Goal: Transaction & Acquisition: Purchase product/service

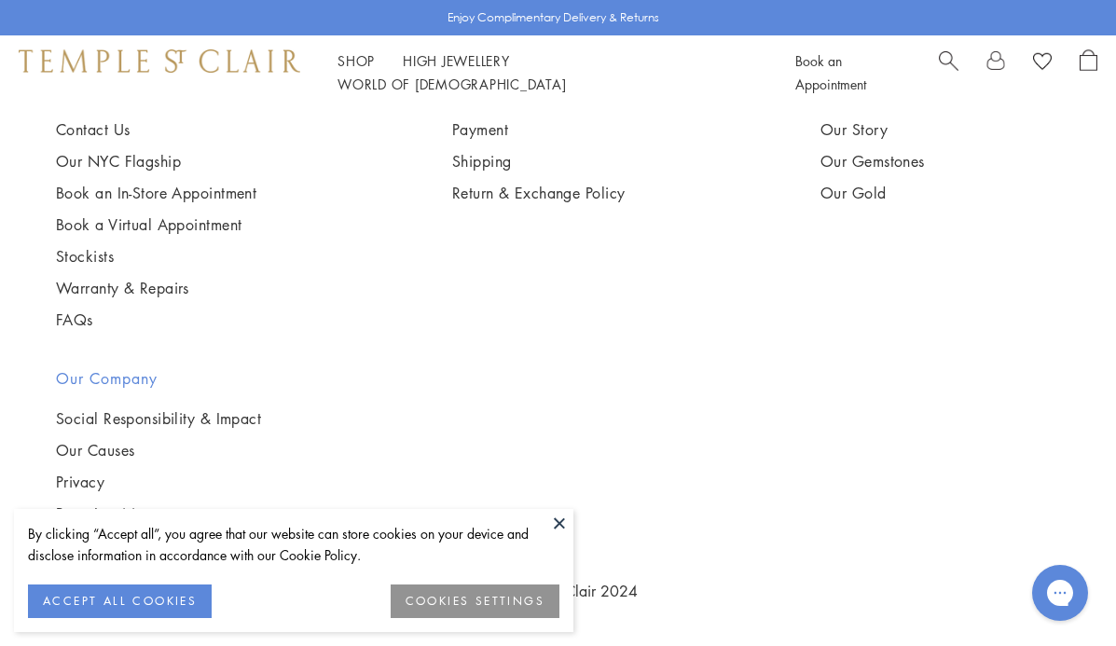
scroll to position [10175, 0]
click at [948, 65] on span "Search" at bounding box center [949, 59] width 20 height 20
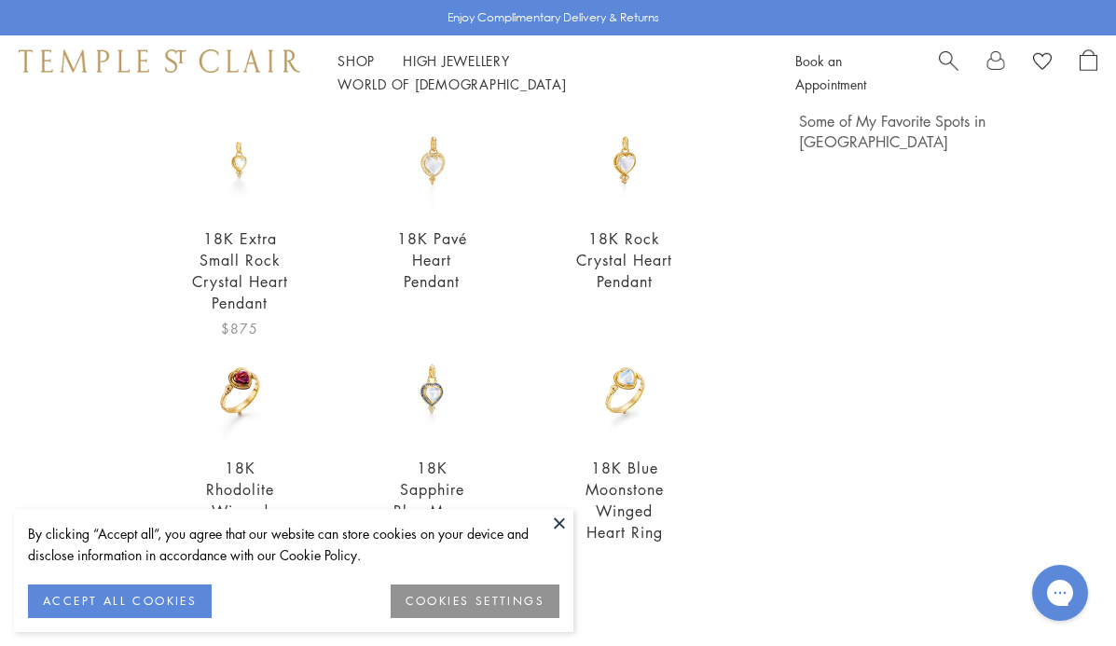
scroll to position [181, 0]
type input "*****"
click at [242, 177] on img at bounding box center [239, 158] width 99 height 99
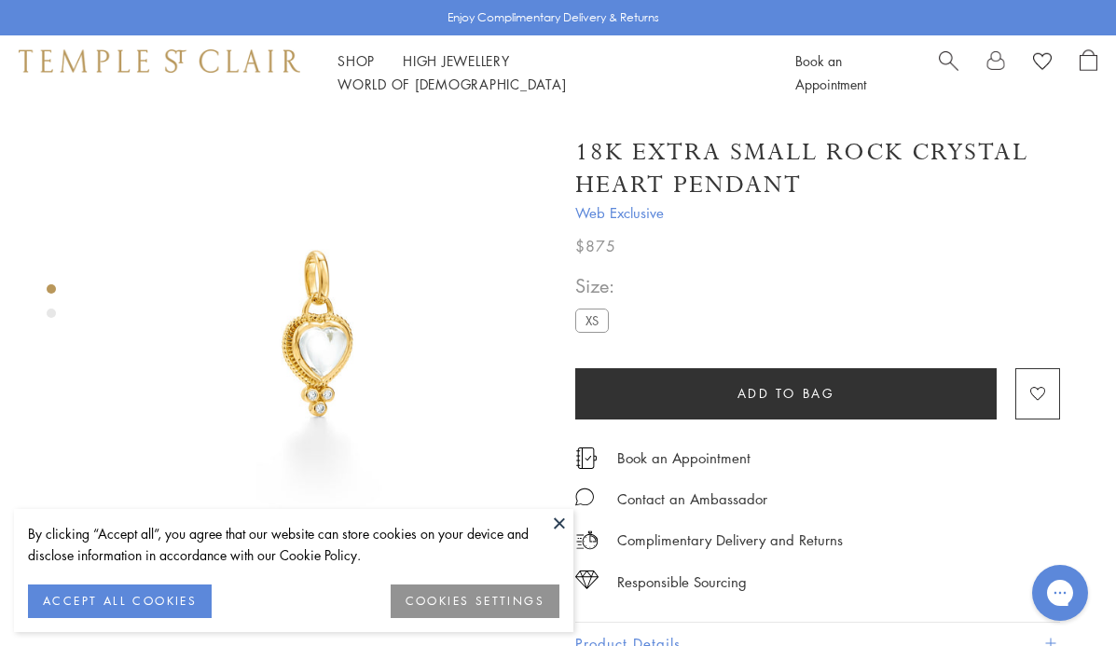
click at [49, 318] on div "Product gallery navigation" at bounding box center [51, 306] width 9 height 53
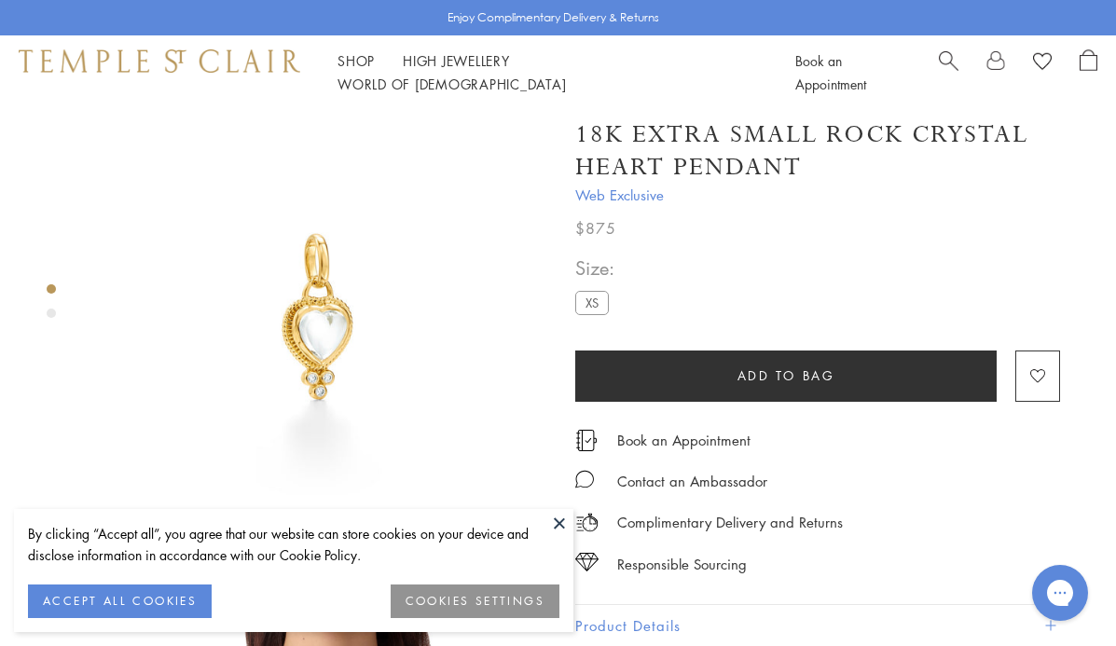
scroll to position [20, 0]
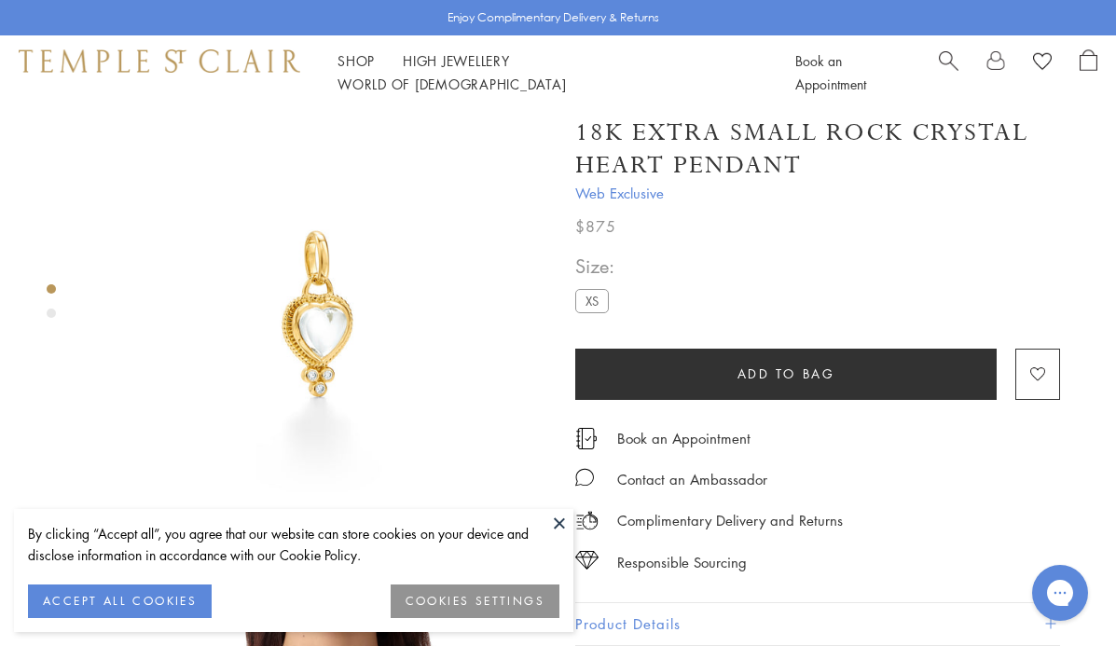
click at [617, 197] on span "Web Exclusive" at bounding box center [817, 193] width 485 height 23
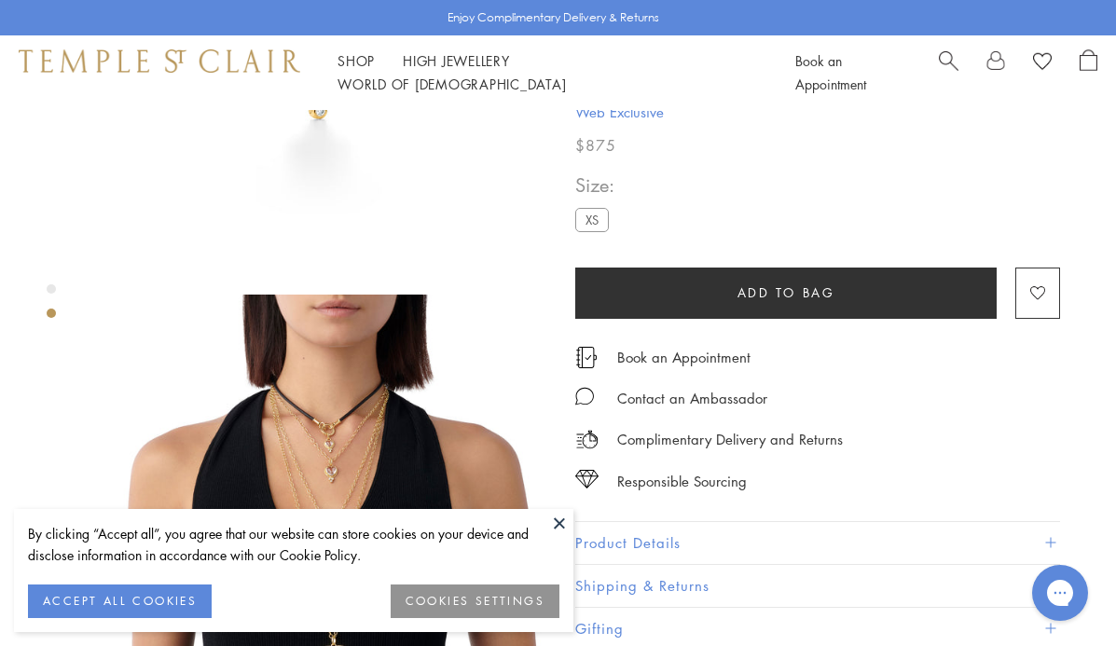
scroll to position [302, 0]
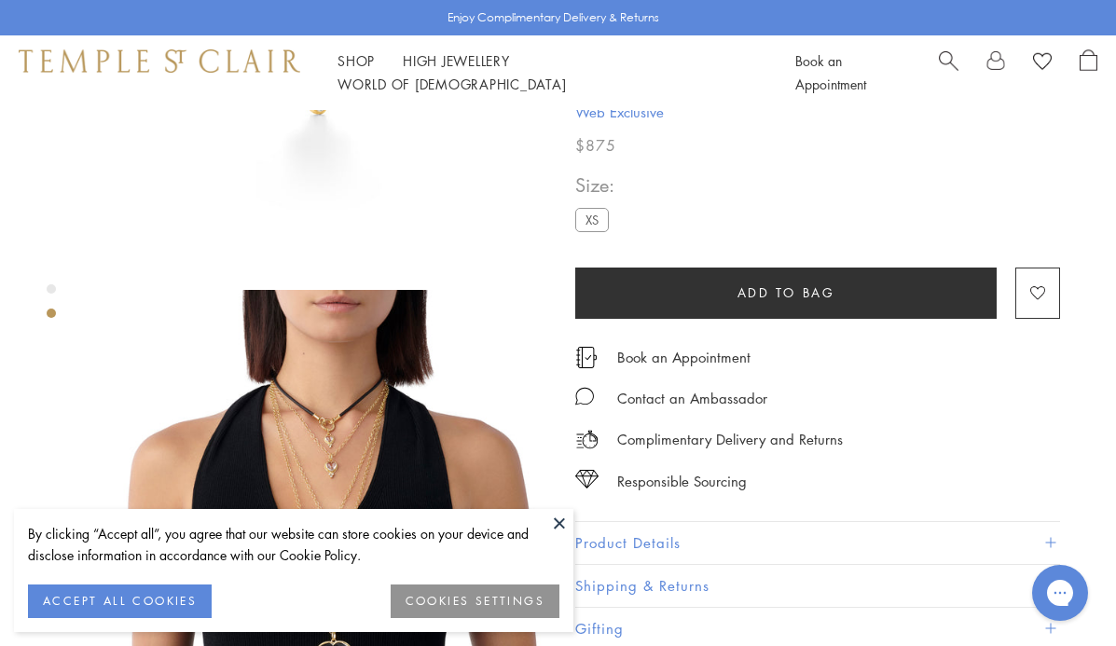
click at [666, 534] on button "Product Details" at bounding box center [817, 543] width 485 height 42
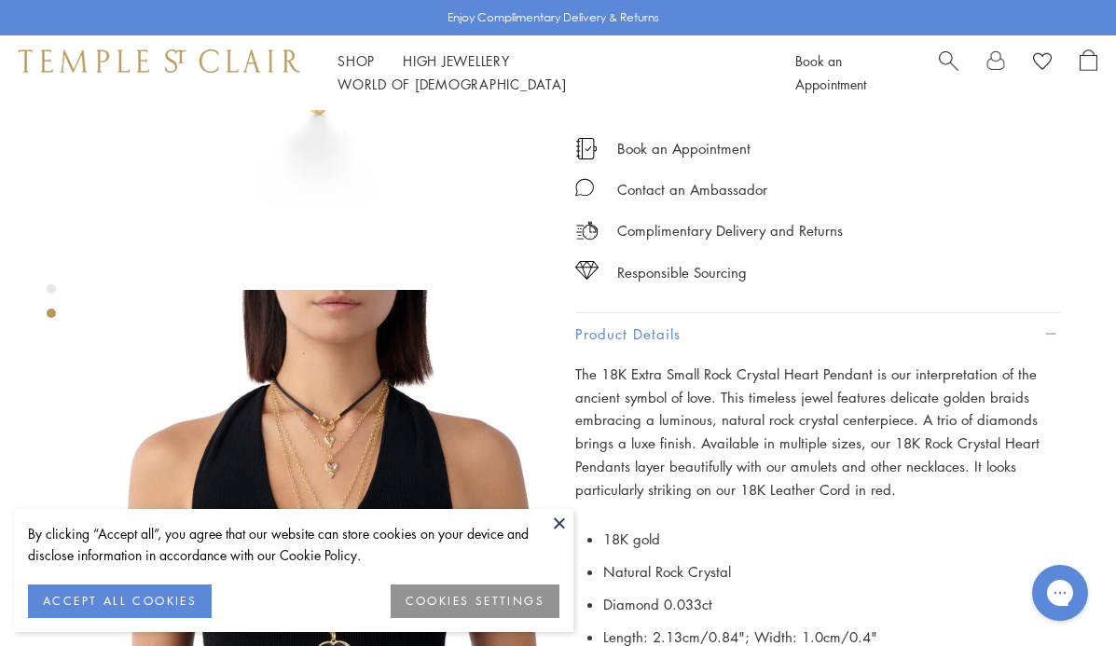
click at [567, 521] on button at bounding box center [560, 523] width 28 height 28
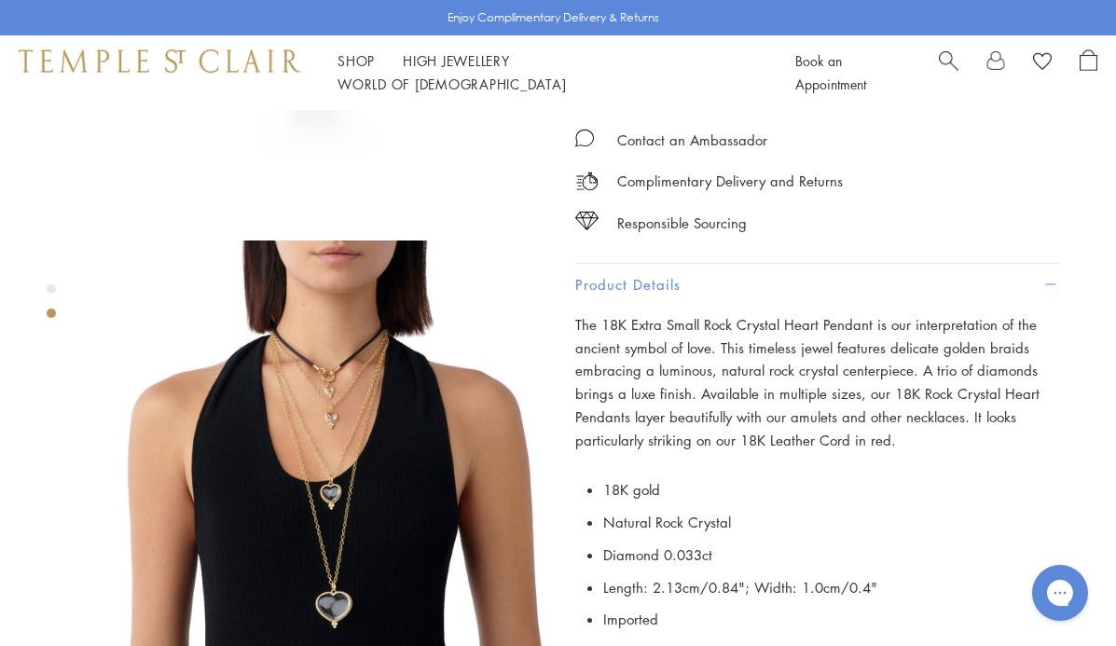
scroll to position [292, 0]
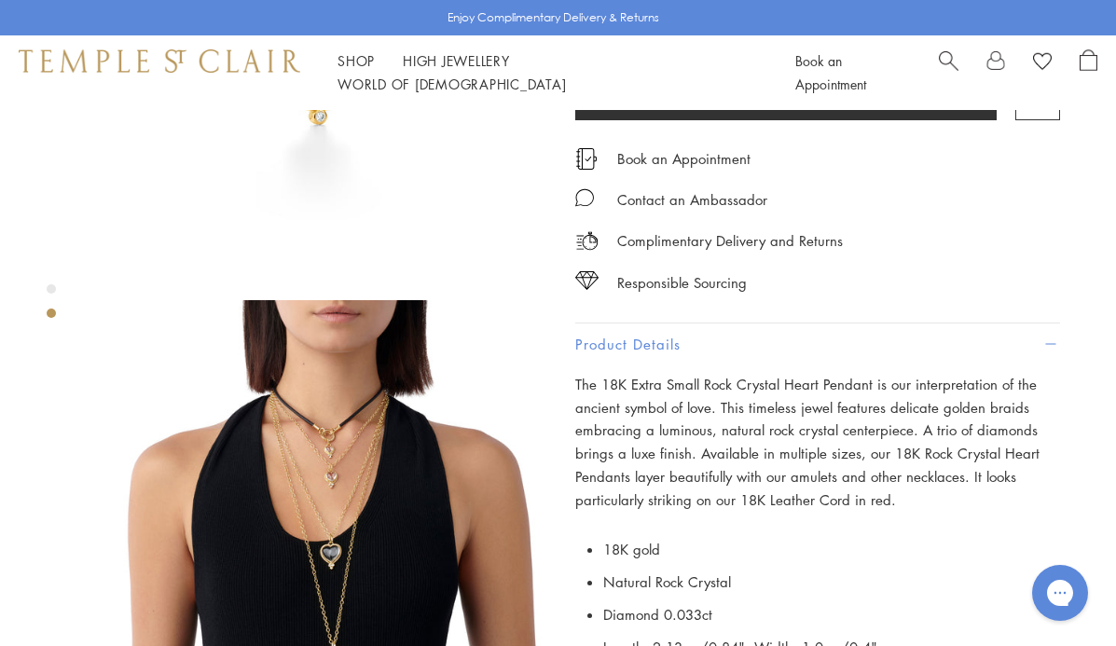
click at [653, 343] on button "Product Details" at bounding box center [817, 345] width 485 height 42
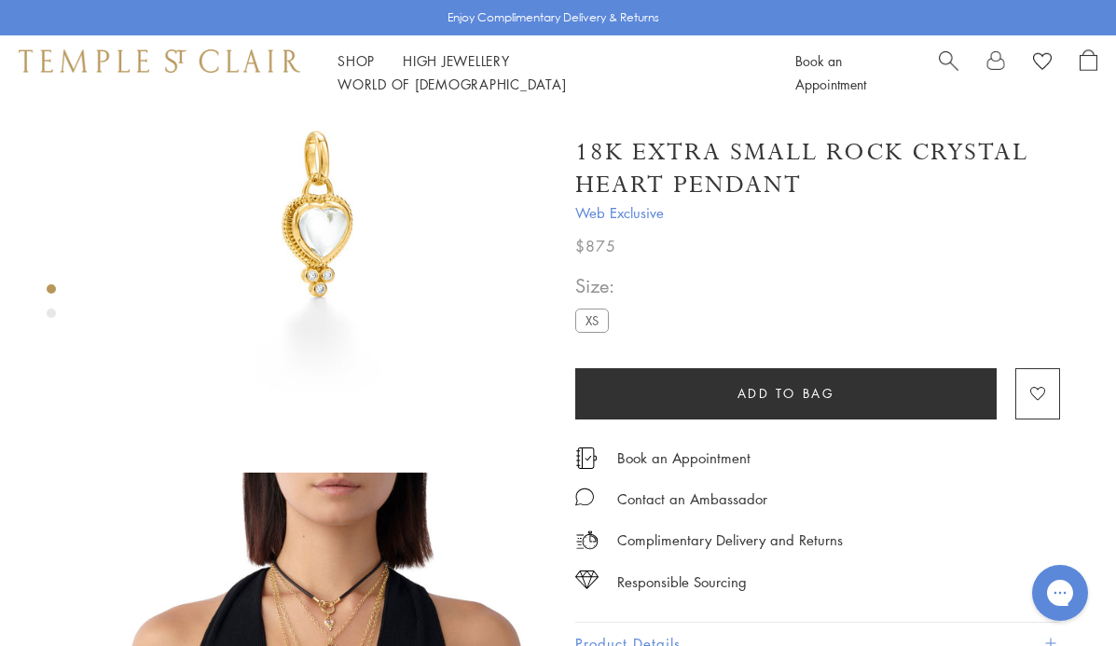
scroll to position [115, 0]
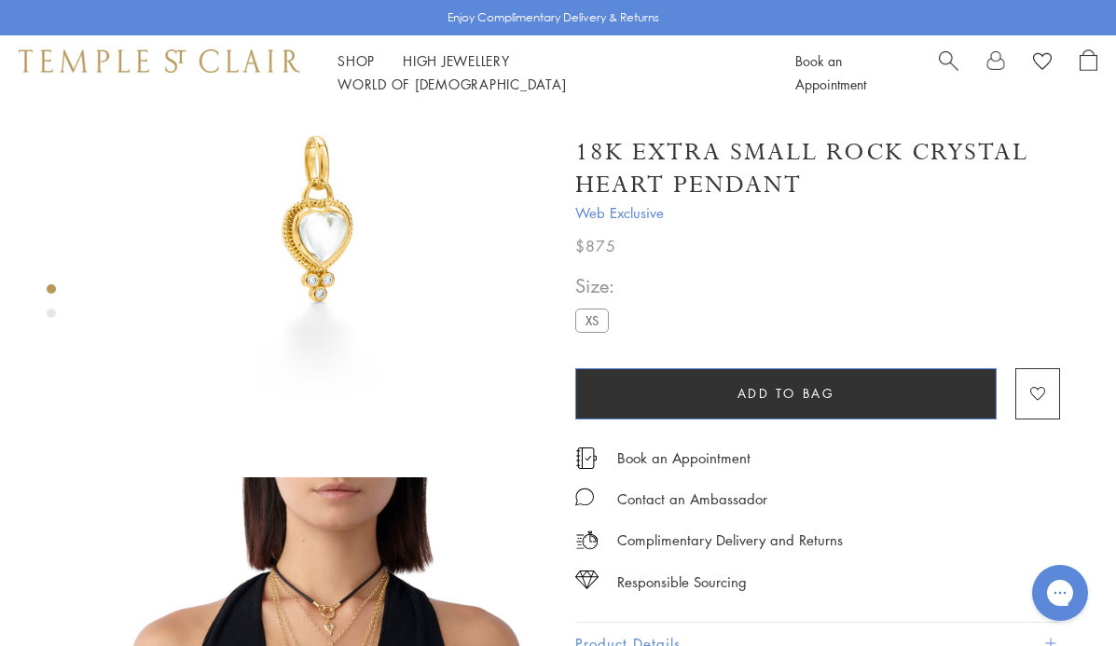
click at [672, 403] on button "Add to bag" at bounding box center [786, 393] width 422 height 51
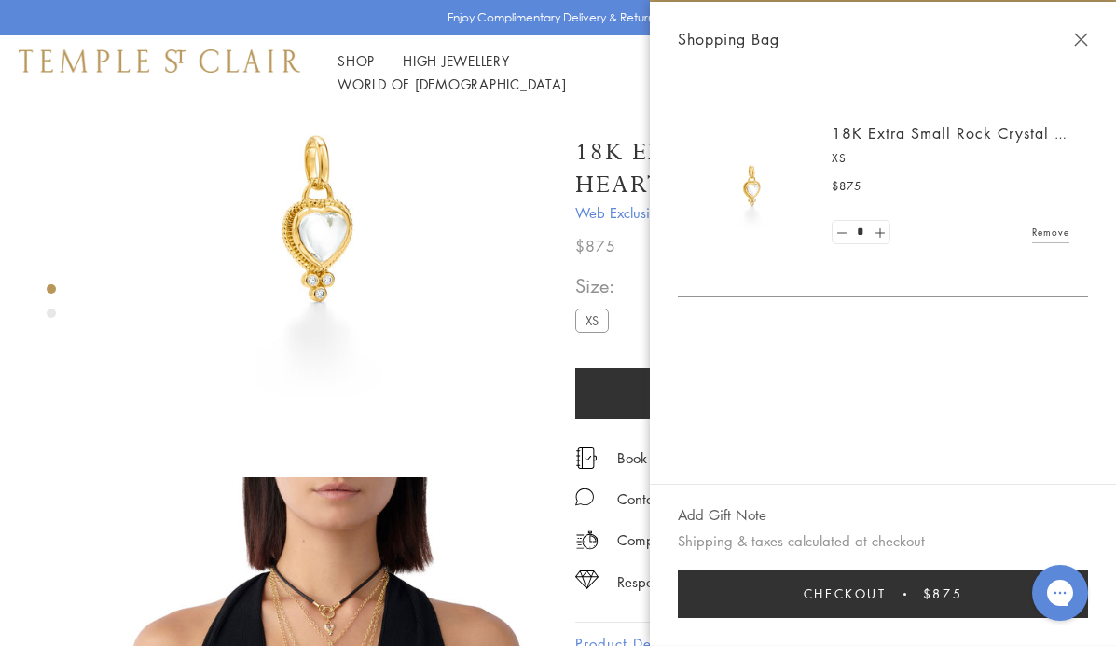
click at [594, 115] on div "18K Extra Small Rock Crystal Heart Pendant Web Exclusive $875 The 18K Extra Sma…" at bounding box center [845, 463] width 541 height 936
click at [611, 255] on span "$875" at bounding box center [595, 246] width 41 height 24
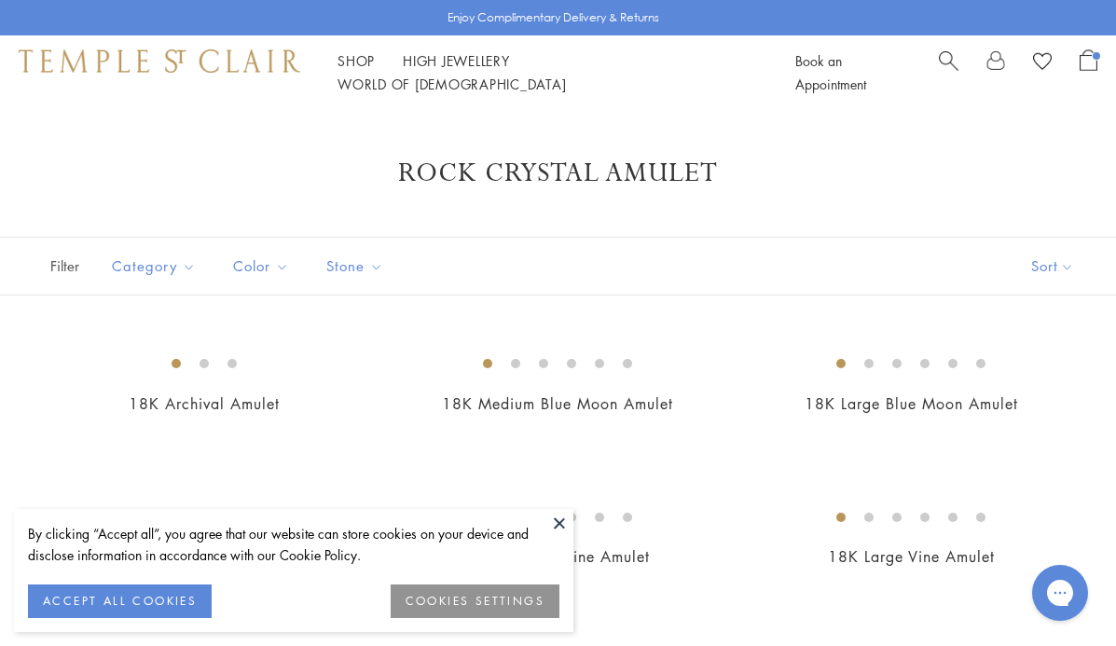
click at [947, 69] on span "Search" at bounding box center [949, 59] width 20 height 20
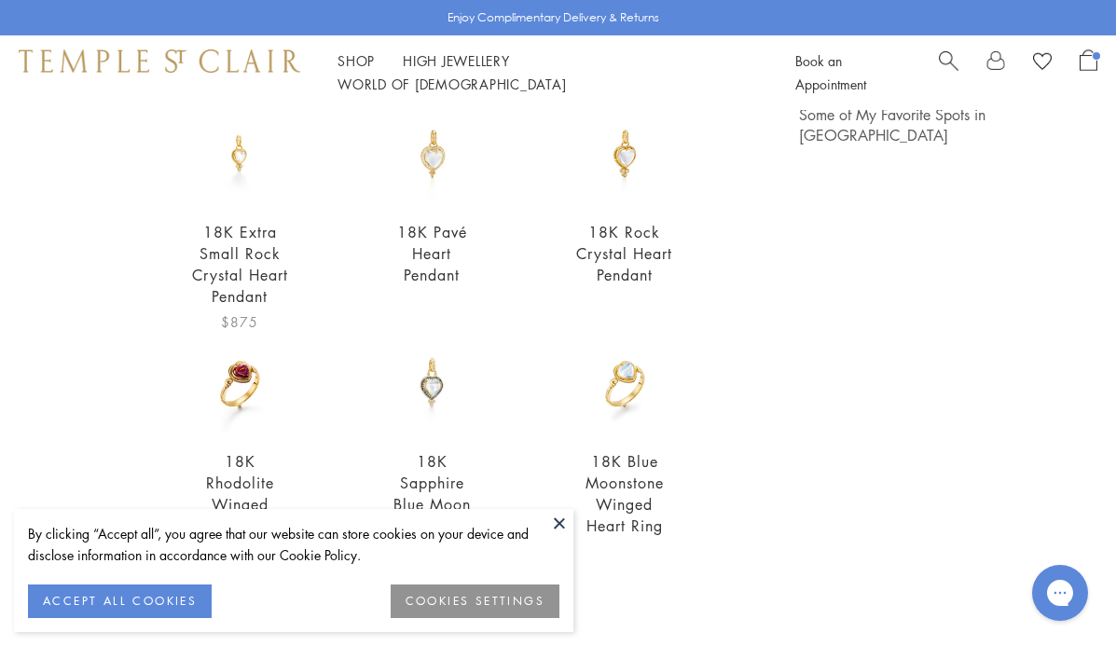
scroll to position [187, 0]
type input "*****"
click at [629, 174] on img at bounding box center [624, 153] width 99 height 99
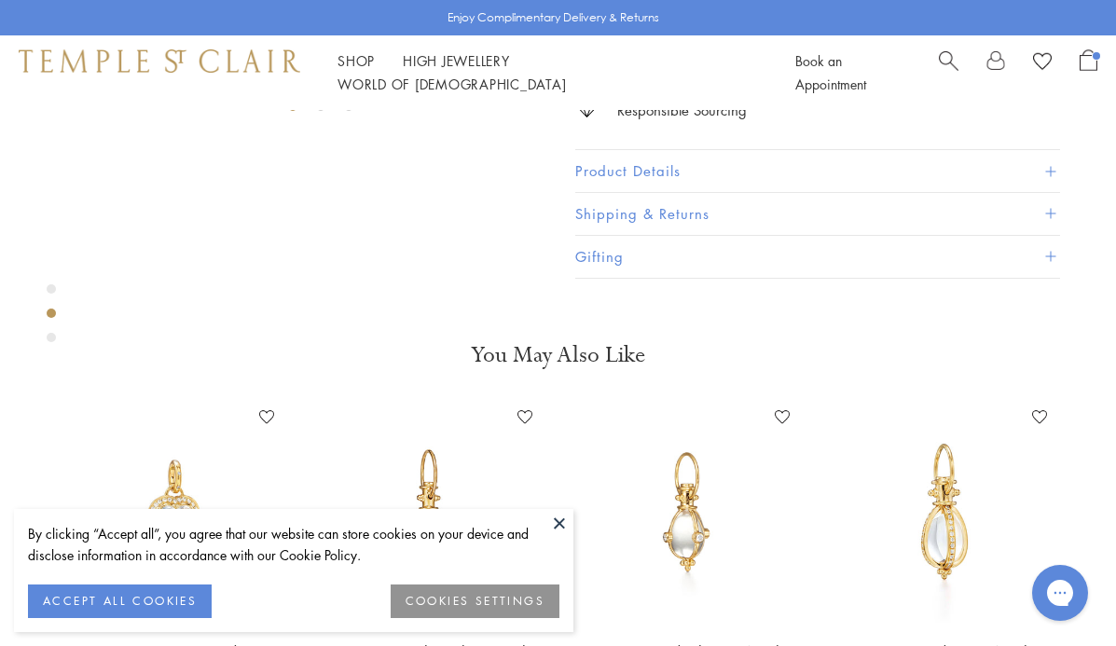
scroll to position [446, 0]
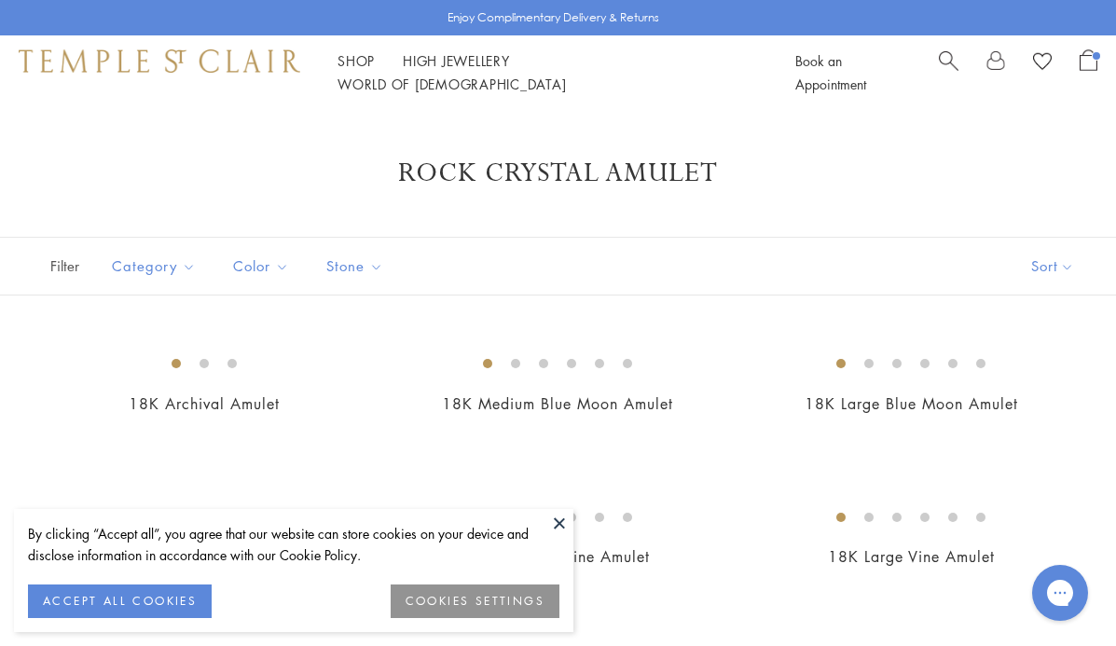
click at [950, 65] on span "Search" at bounding box center [949, 59] width 20 height 20
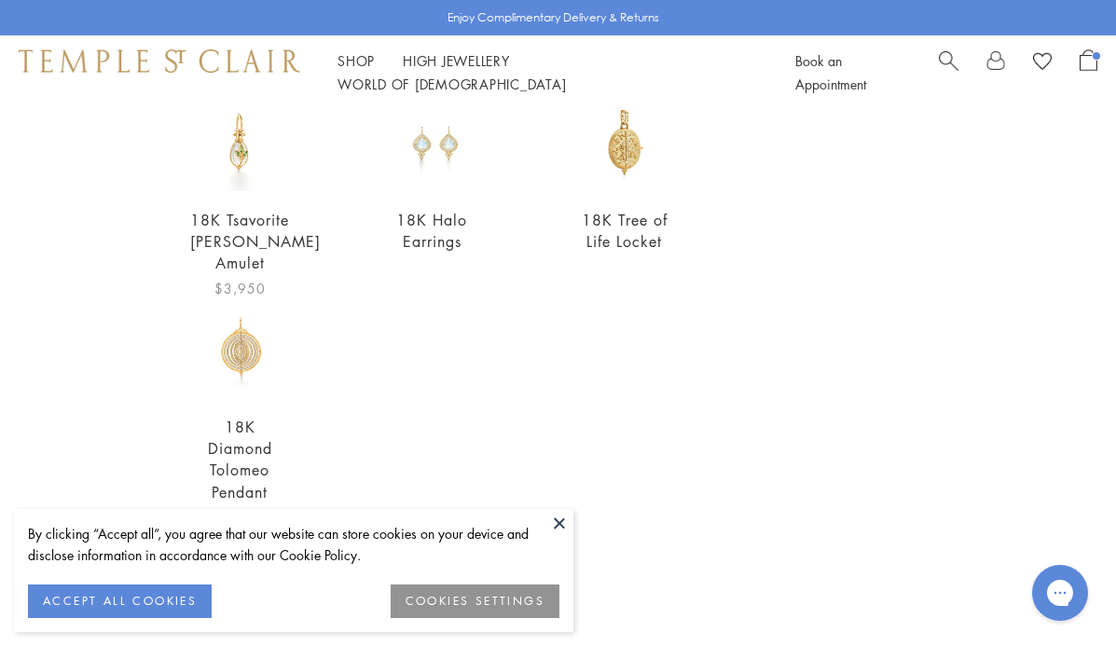
scroll to position [700, 0]
type input "*****"
click at [558, 517] on button at bounding box center [560, 523] width 28 height 28
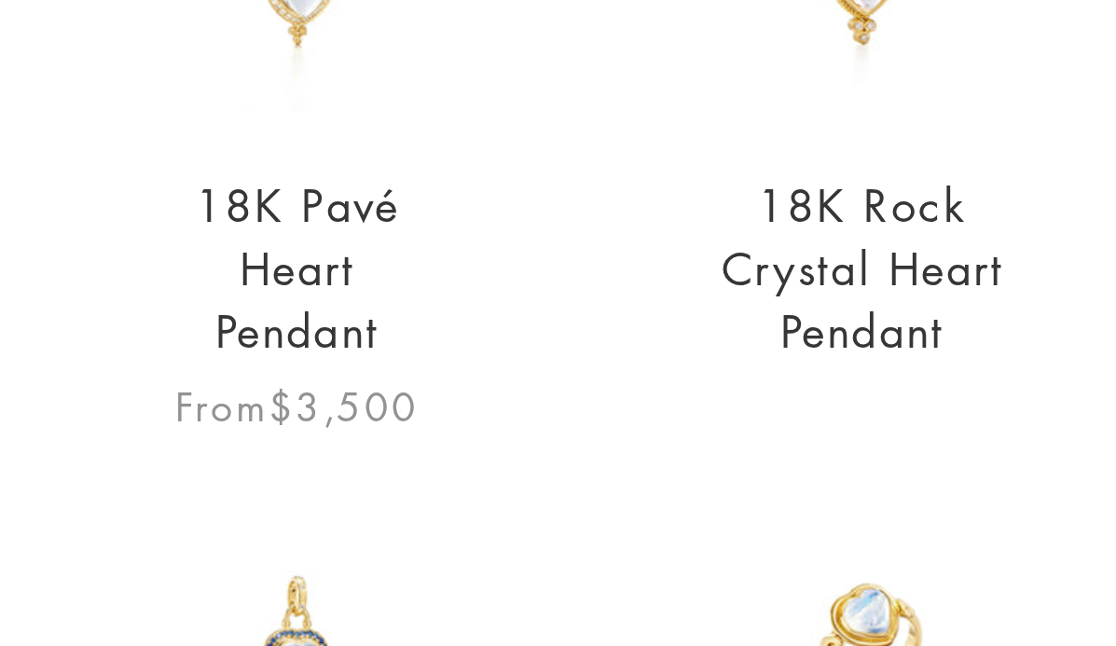
scroll to position [163, 0]
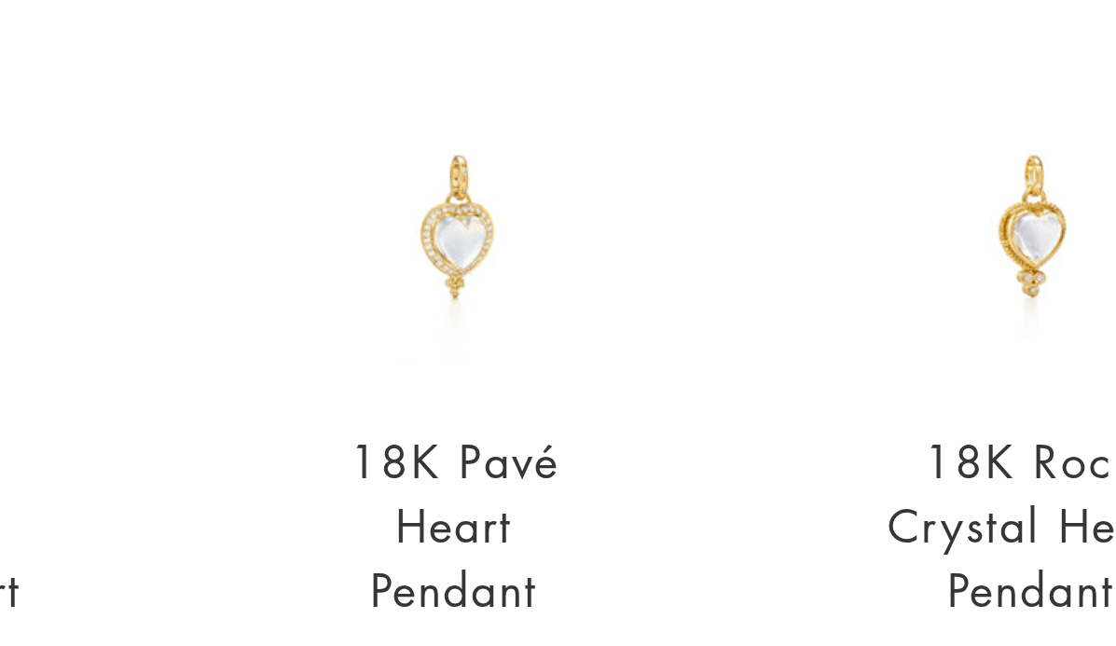
click at [437, 186] on img at bounding box center [431, 176] width 99 height 99
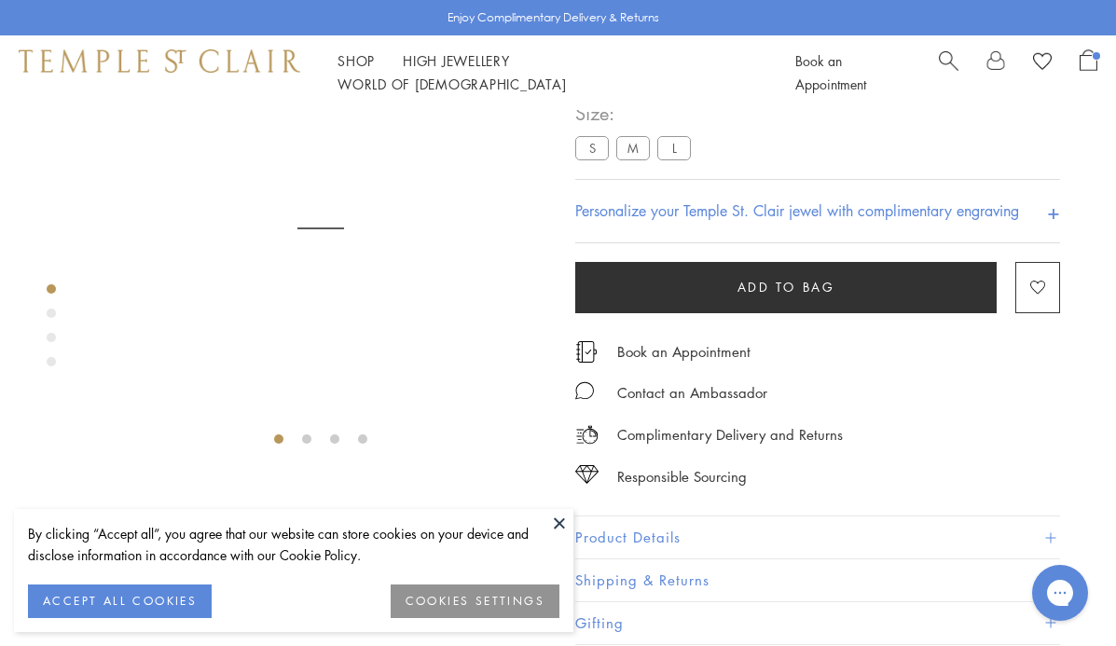
scroll to position [110, 0]
click at [594, 154] on label "S" at bounding box center [592, 146] width 34 height 23
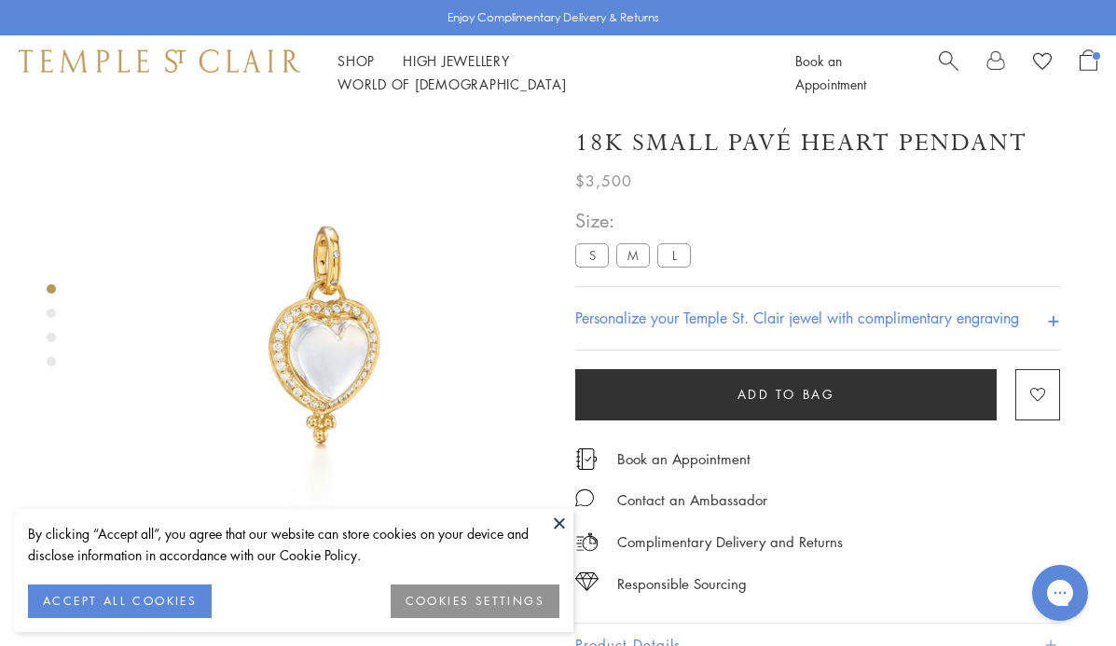
scroll to position [0, 0]
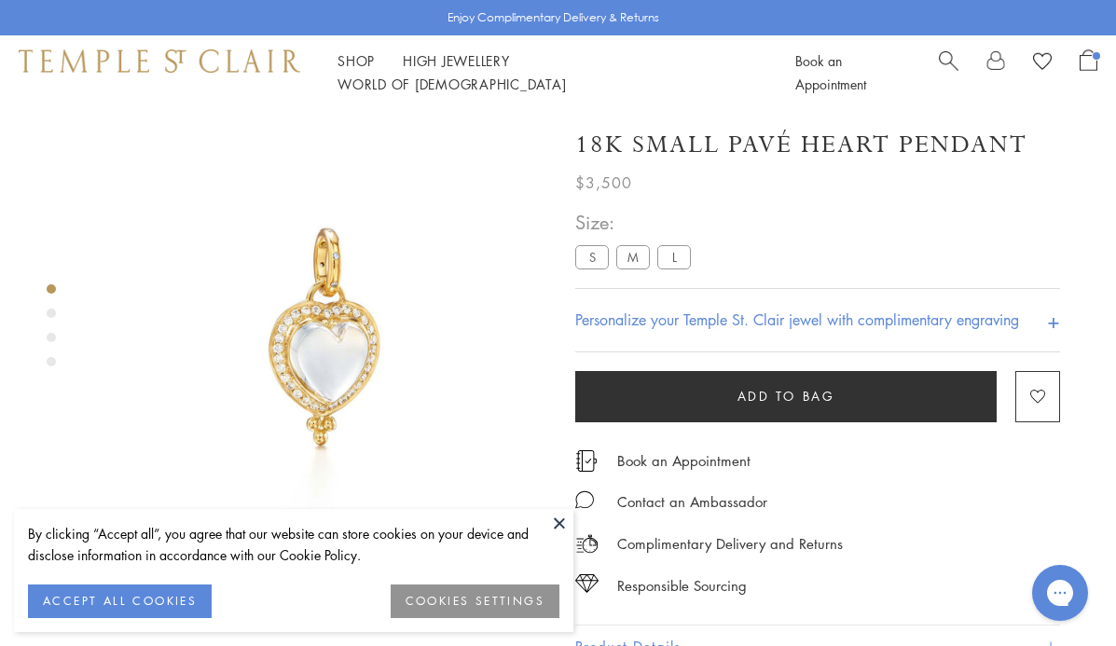
click at [625, 264] on label "M" at bounding box center [634, 256] width 34 height 23
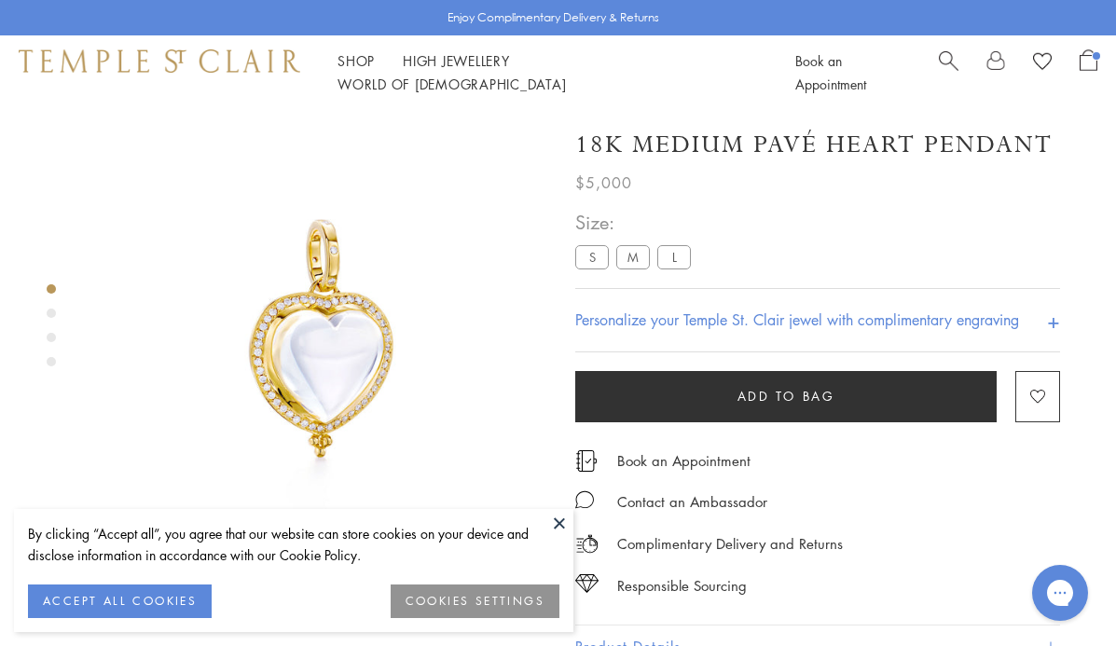
click at [672, 262] on label "L" at bounding box center [675, 256] width 34 height 23
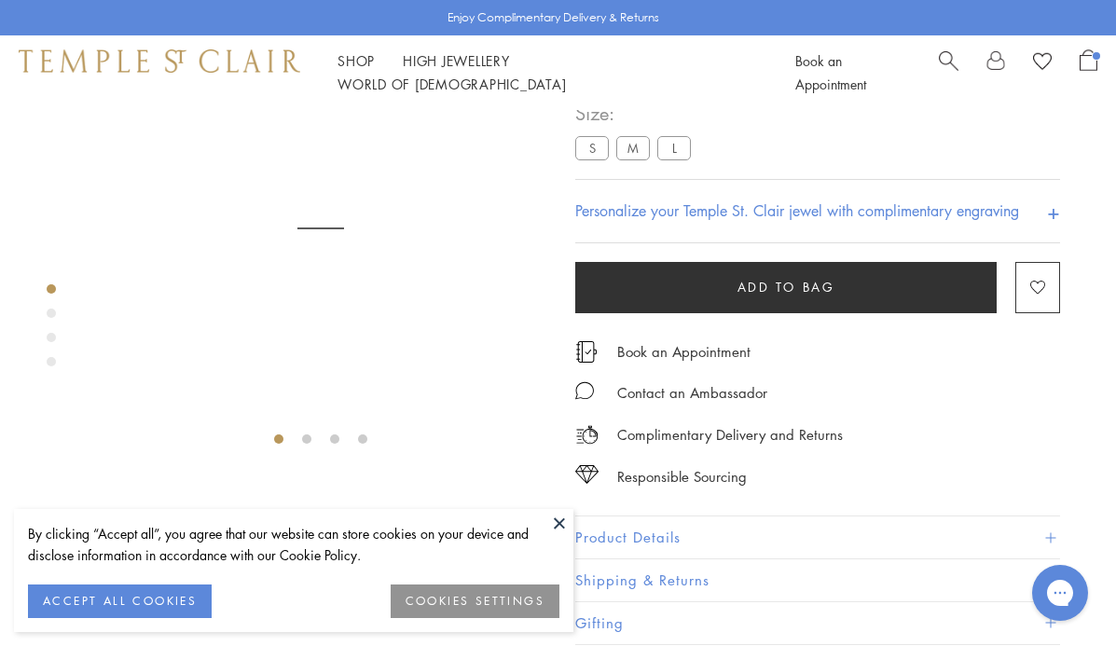
scroll to position [110, 0]
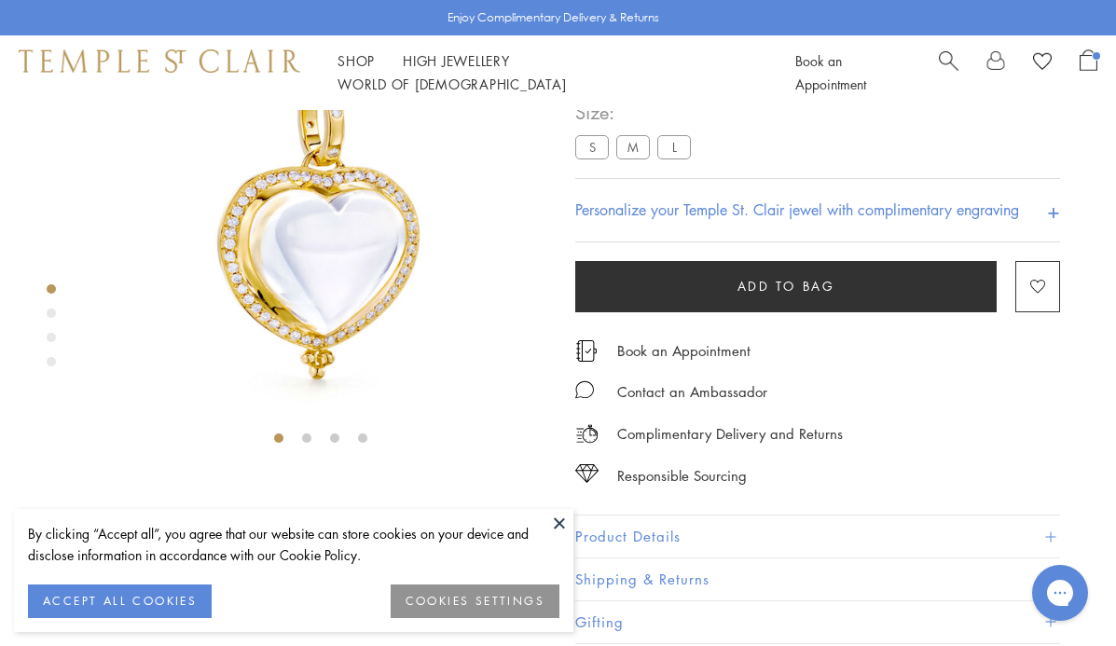
click at [592, 152] on label "S" at bounding box center [592, 146] width 34 height 23
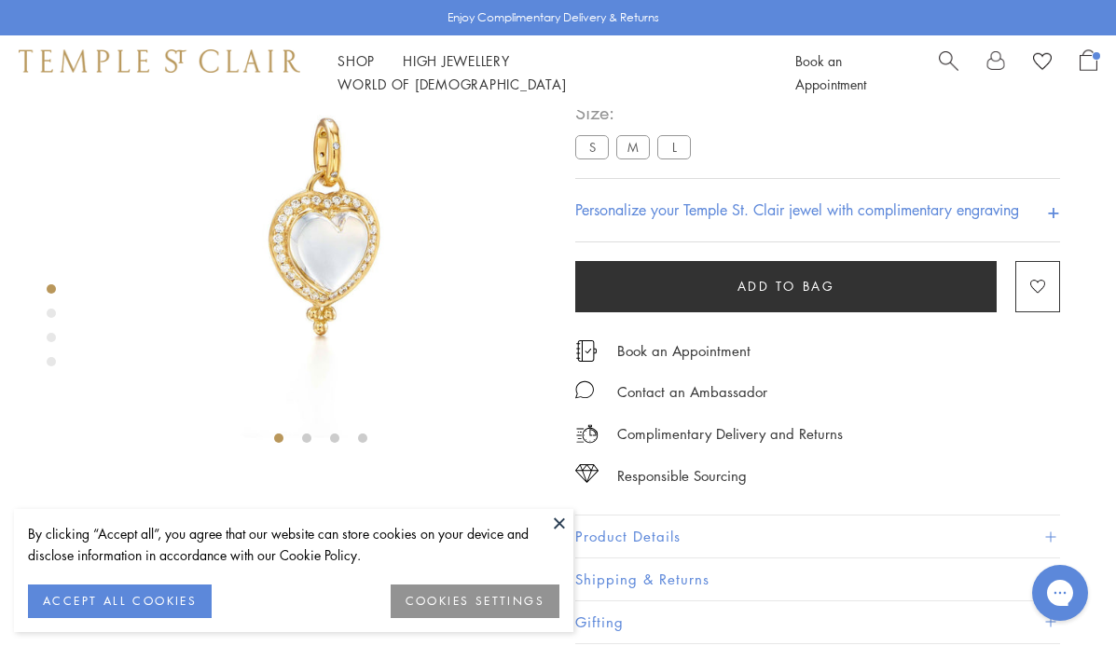
scroll to position [109, 0]
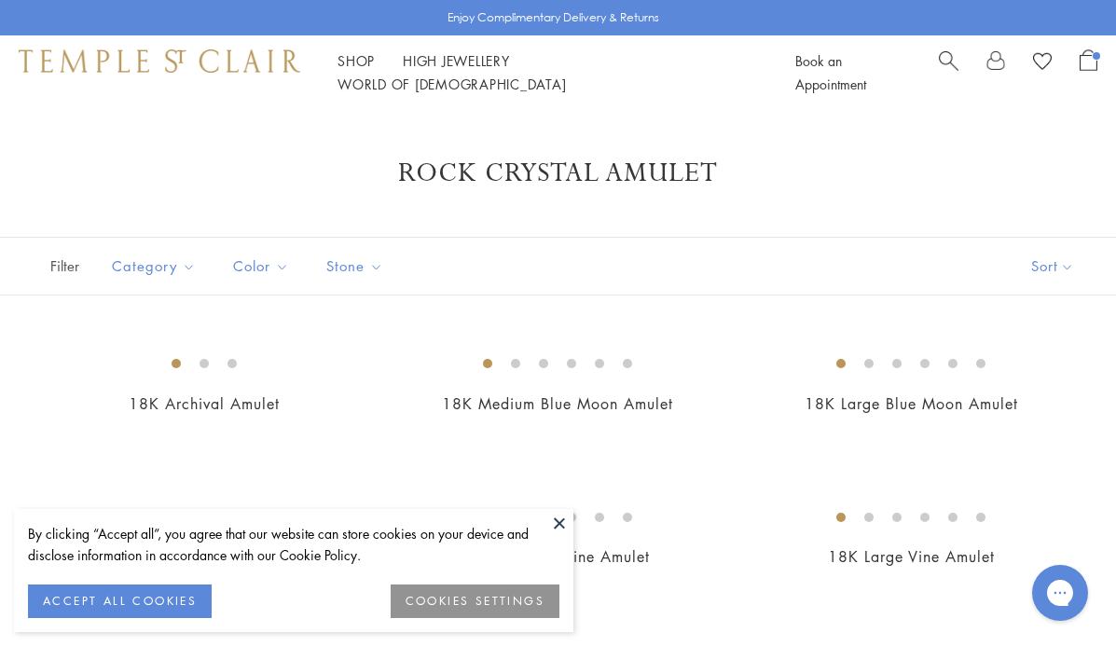
click at [955, 69] on span "Search" at bounding box center [949, 59] width 20 height 20
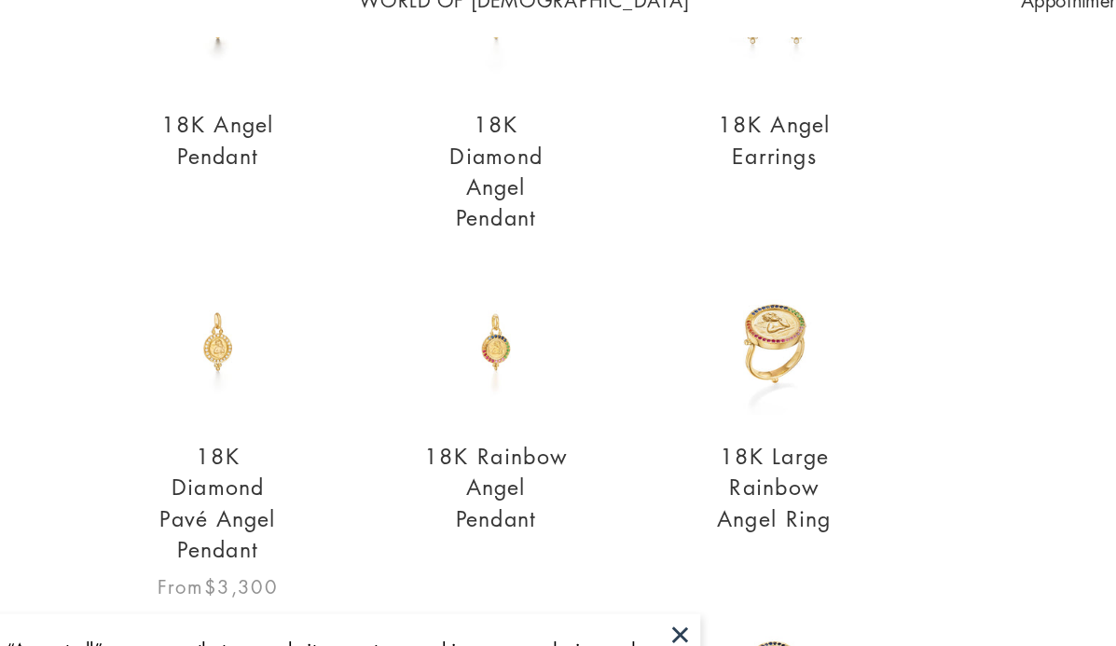
scroll to position [248, 0]
type input "*****"
click at [243, 423] on link "18K Diamond Pavé Angel Pendant" at bounding box center [240, 431] width 81 height 85
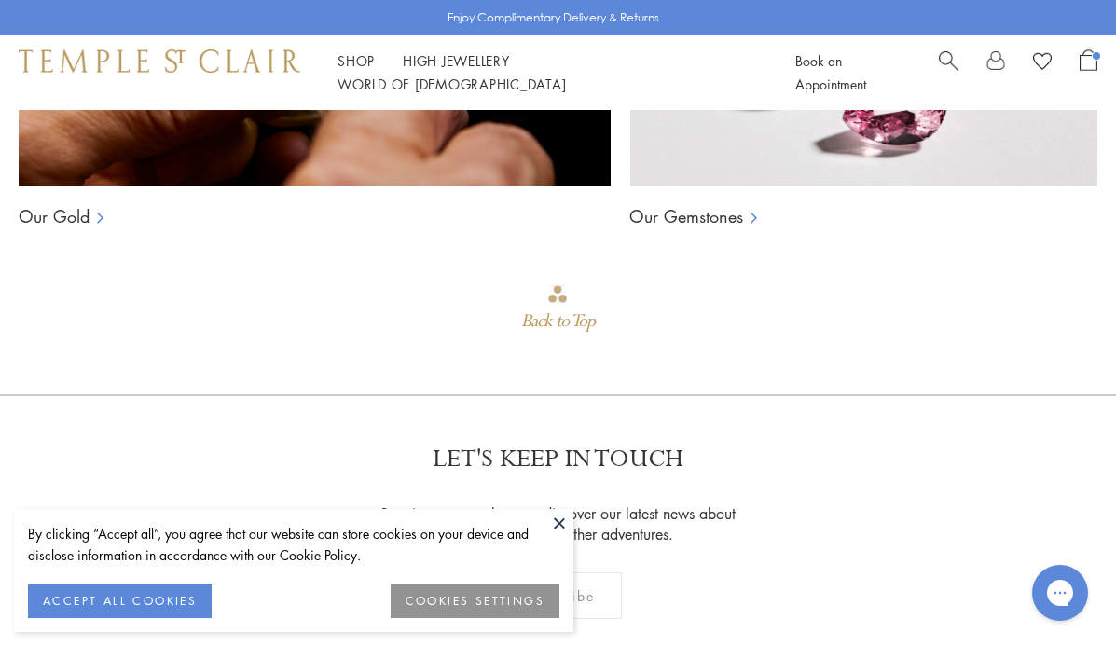
scroll to position [1532, 0]
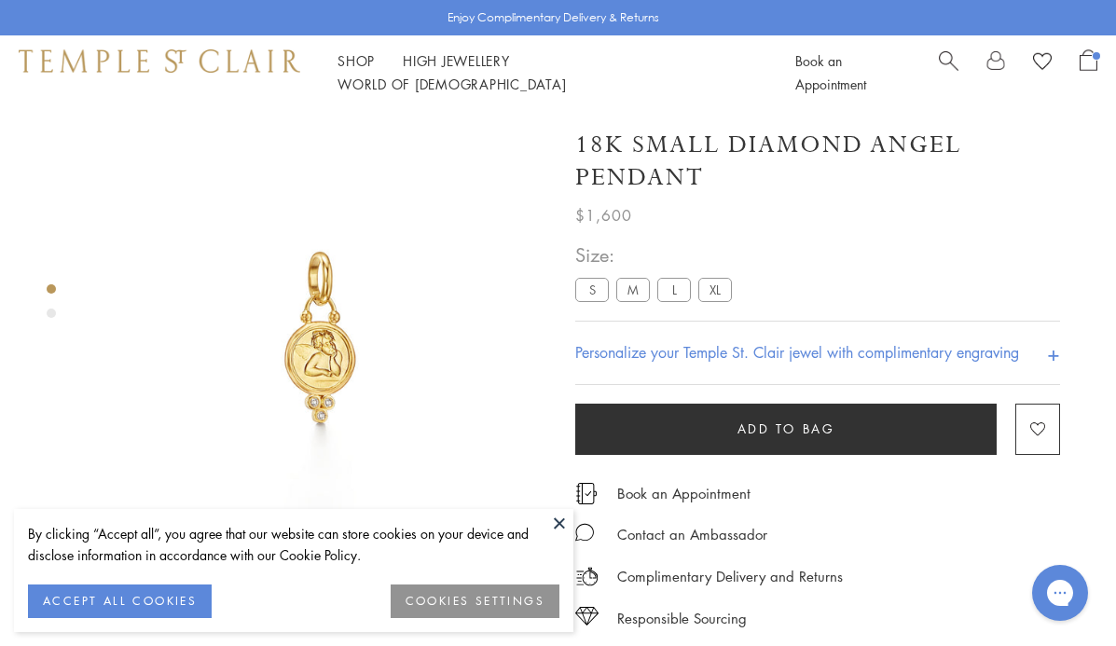
click at [347, 321] on img at bounding box center [320, 337] width 454 height 454
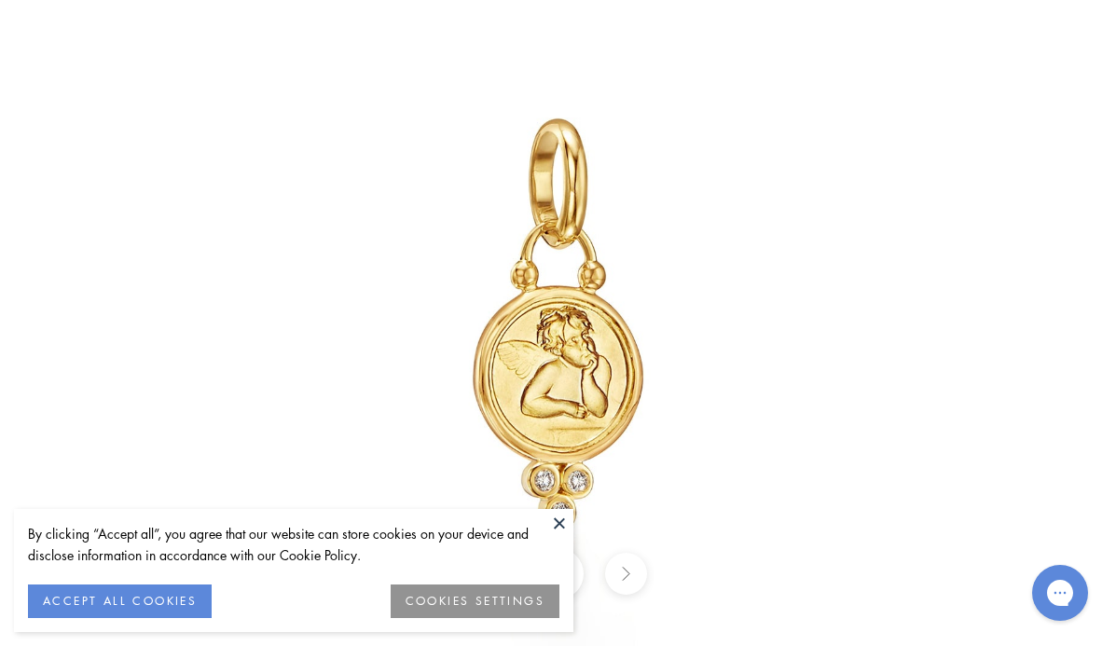
click at [340, 329] on img at bounding box center [558, 323] width 1091 height 1091
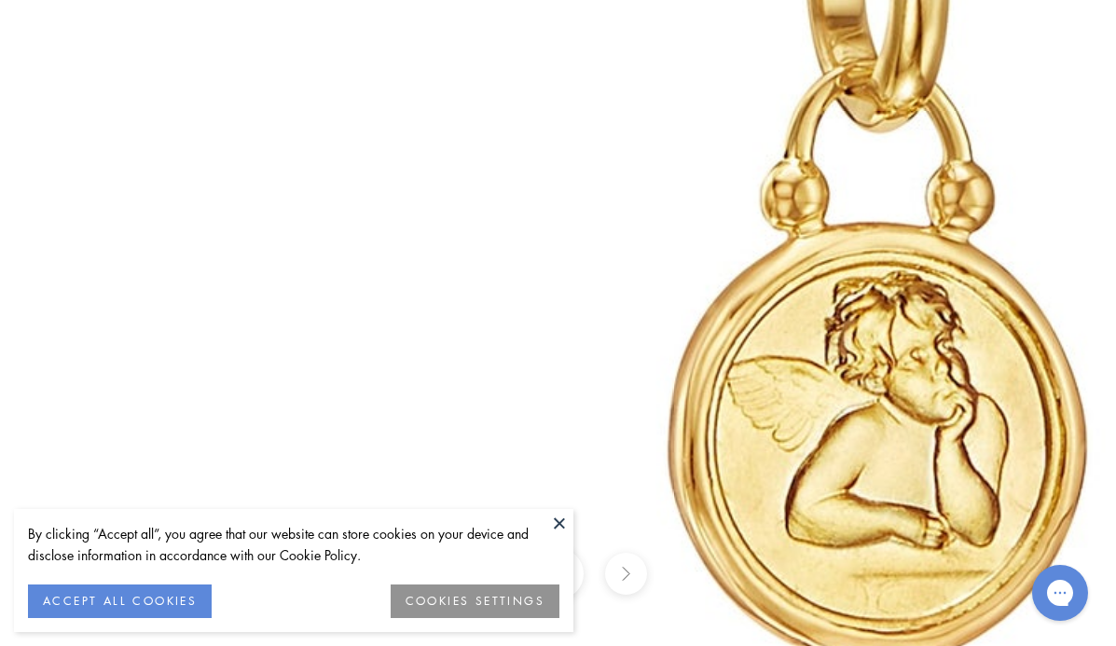
click at [340, 329] on img at bounding box center [879, 315] width 2686 height 2686
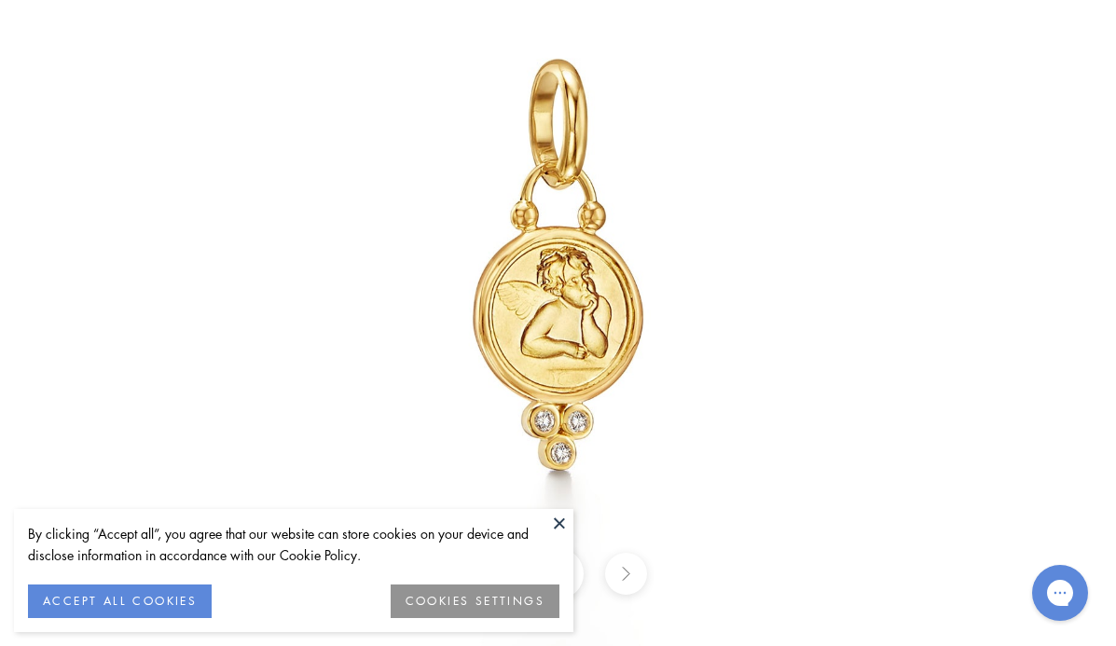
click at [558, 520] on button at bounding box center [560, 523] width 28 height 28
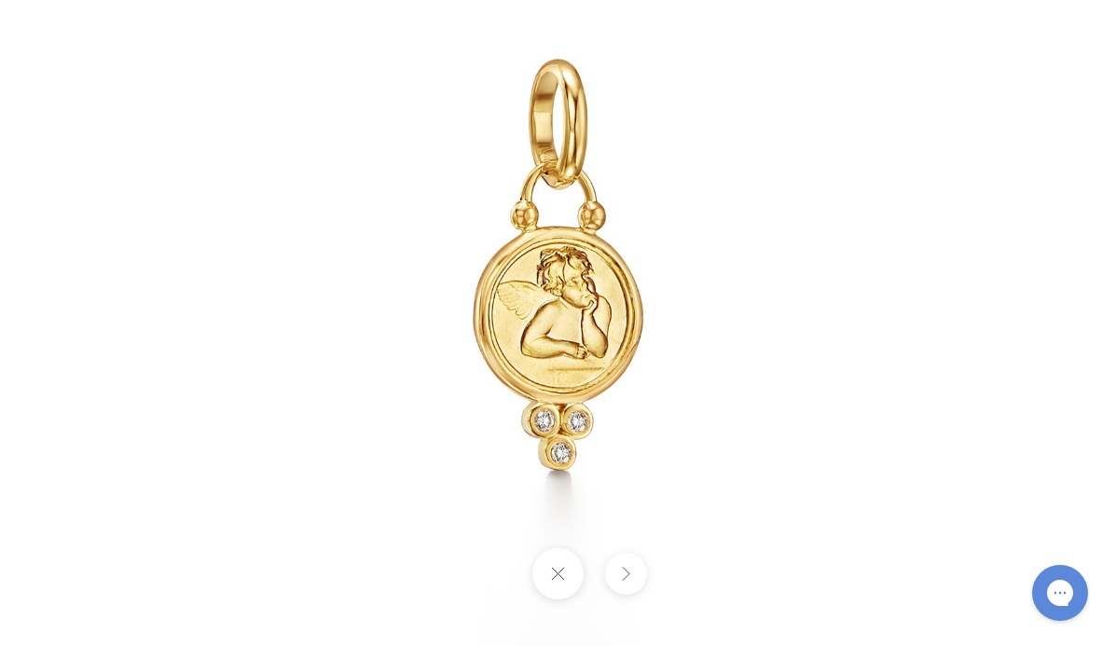
click at [563, 577] on button at bounding box center [558, 573] width 51 height 51
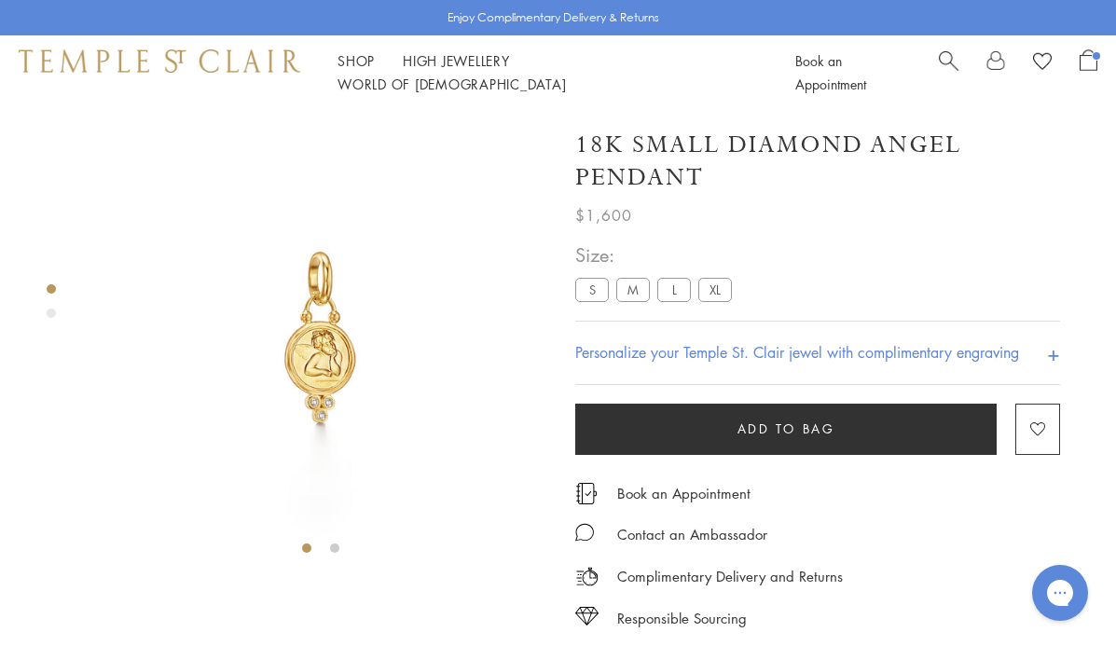
click at [49, 314] on div "Product gallery navigation" at bounding box center [51, 313] width 9 height 9
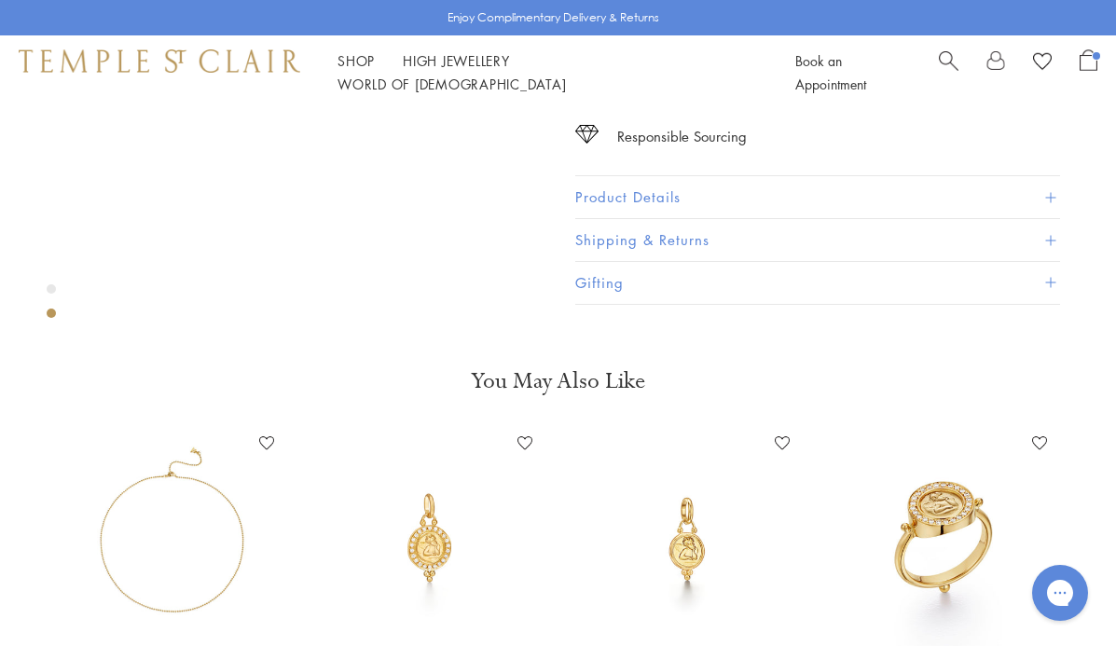
scroll to position [490, 0]
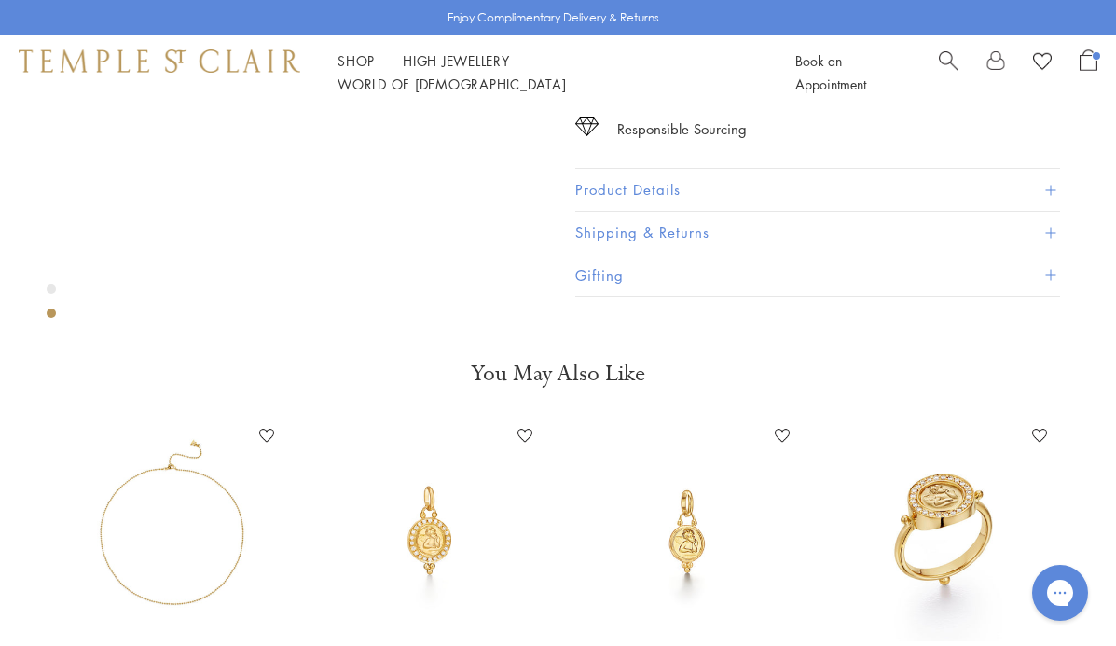
click at [51, 290] on div "Product gallery navigation" at bounding box center [51, 288] width 9 height 9
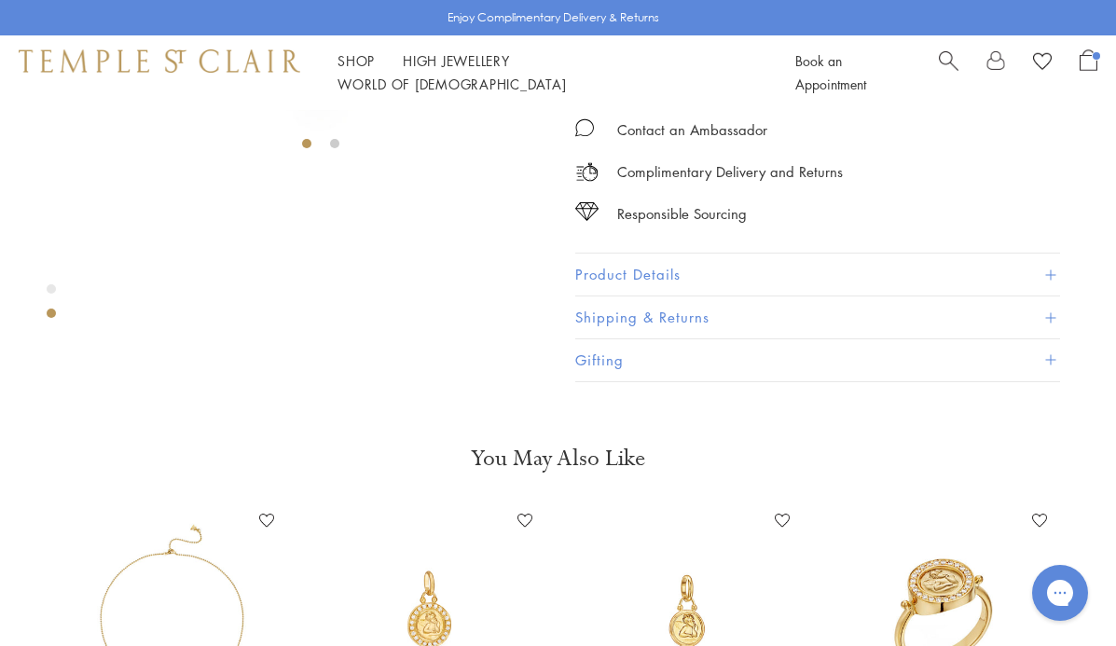
scroll to position [275, 0]
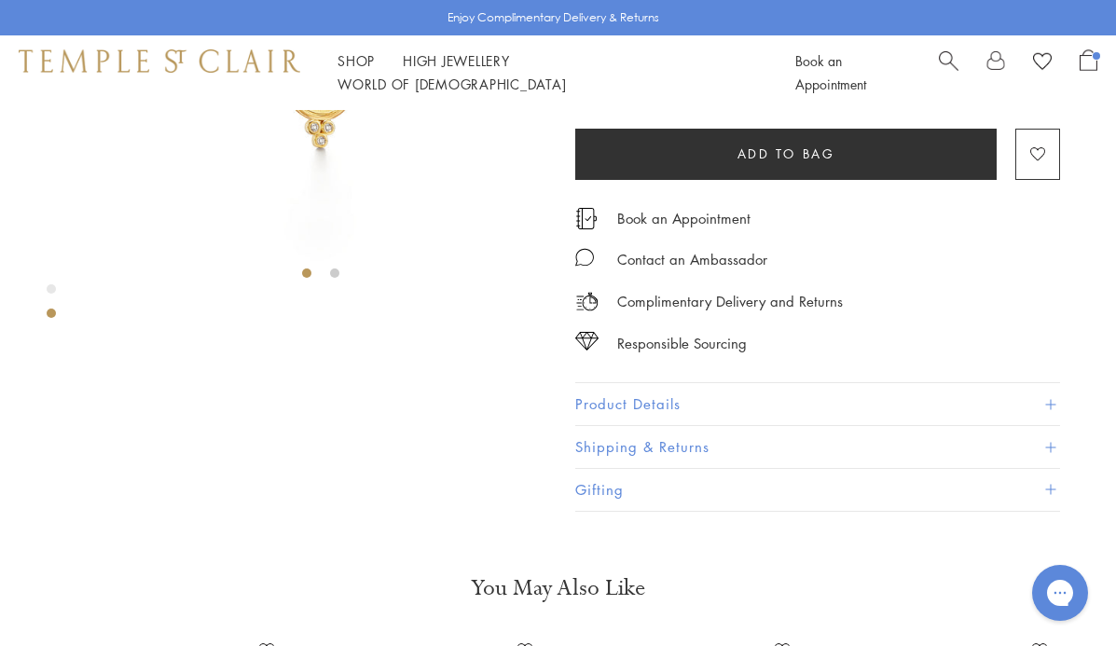
click at [632, 26] on label "M" at bounding box center [634, 14] width 34 height 23
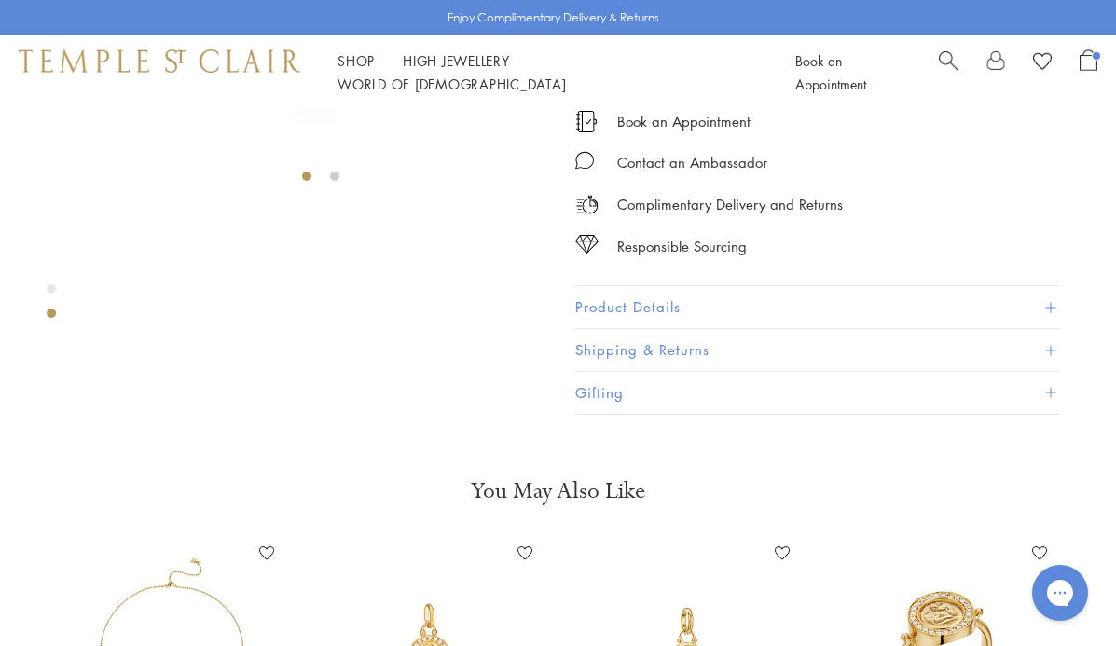
scroll to position [368, 0]
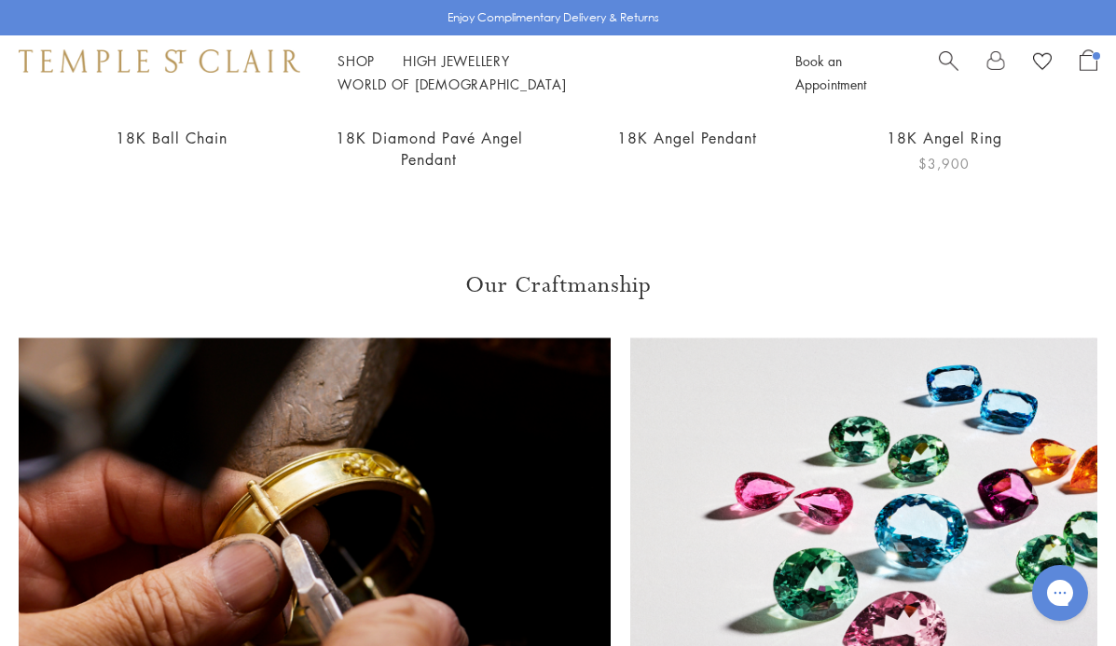
scroll to position [1028, 0]
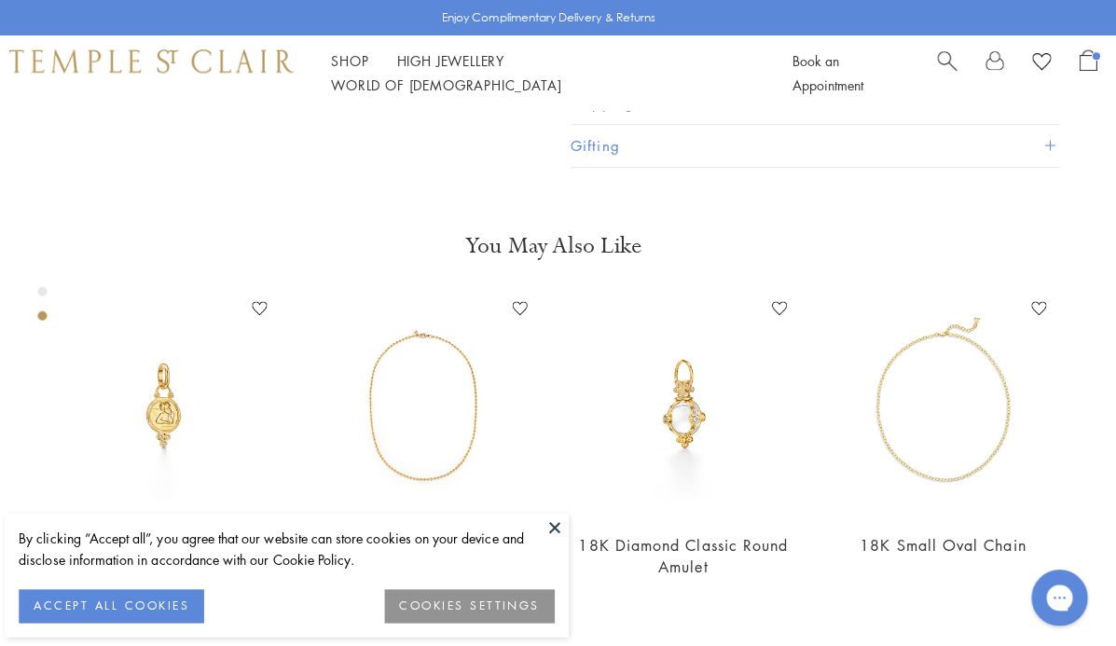
scroll to position [518, 4]
